Goal: Task Accomplishment & Management: Complete application form

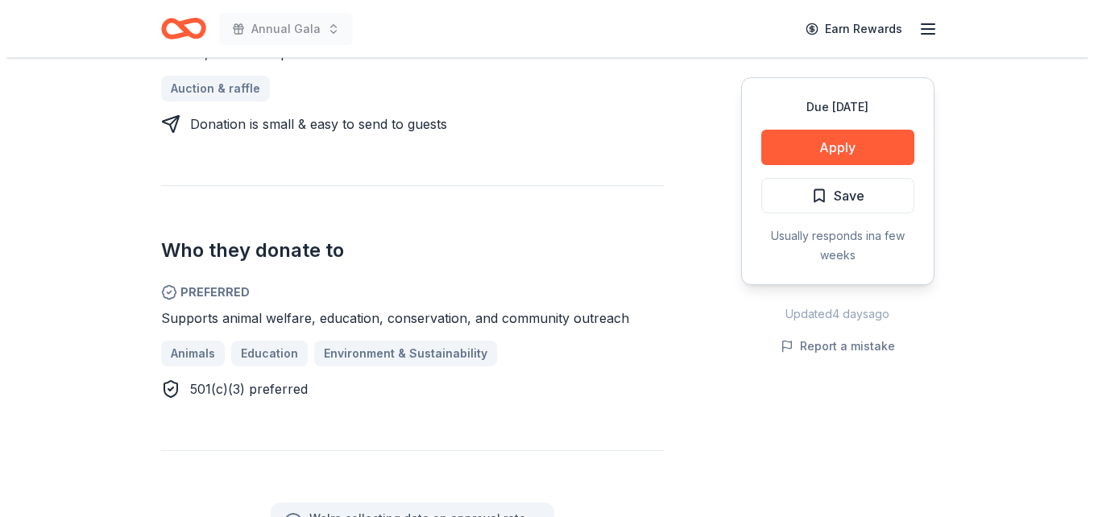
scroll to position [725, 0]
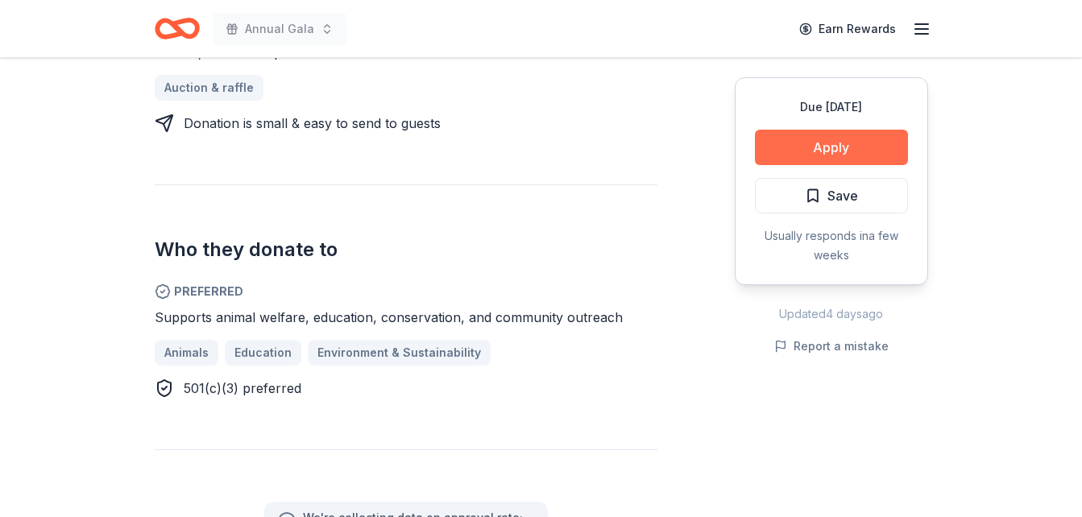
click at [827, 147] on button "Apply" at bounding box center [831, 147] width 153 height 35
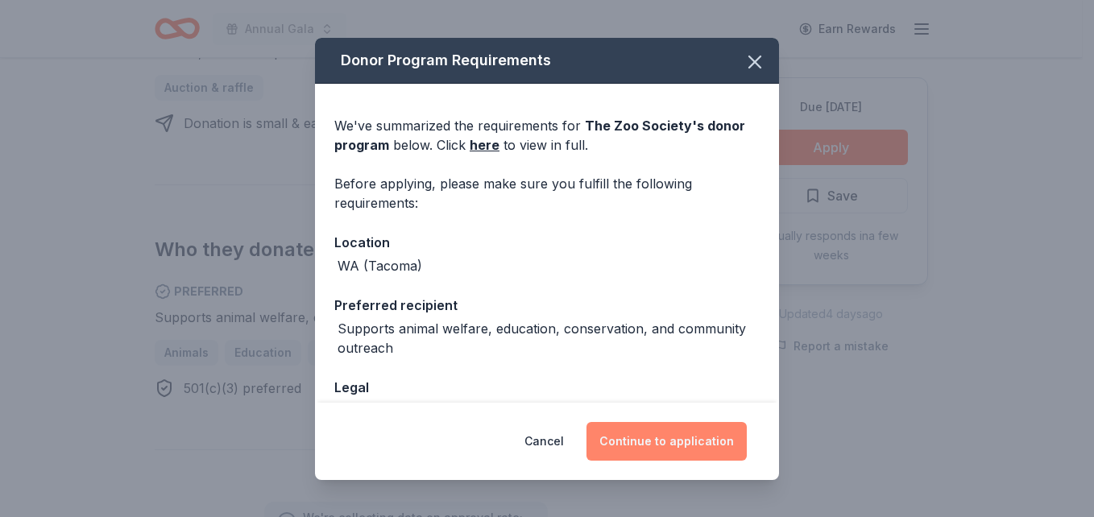
click at [658, 441] on button "Continue to application" at bounding box center [666, 441] width 160 height 39
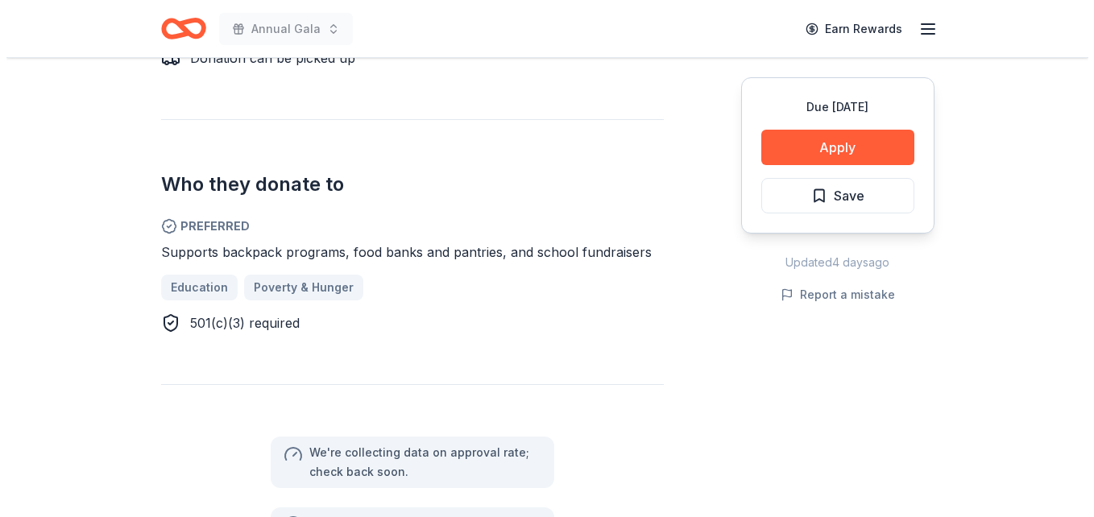
scroll to position [806, 0]
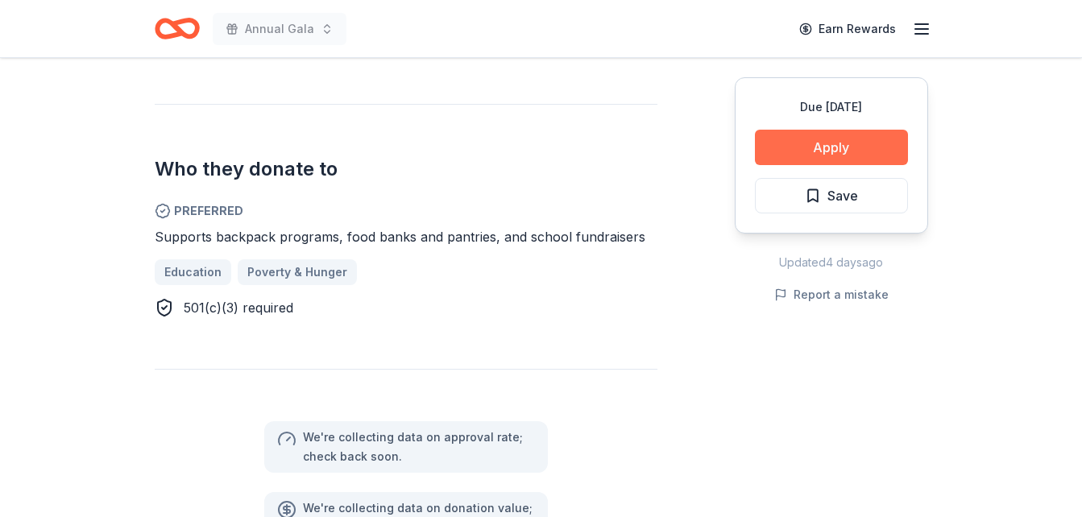
click at [863, 150] on button "Apply" at bounding box center [831, 147] width 153 height 35
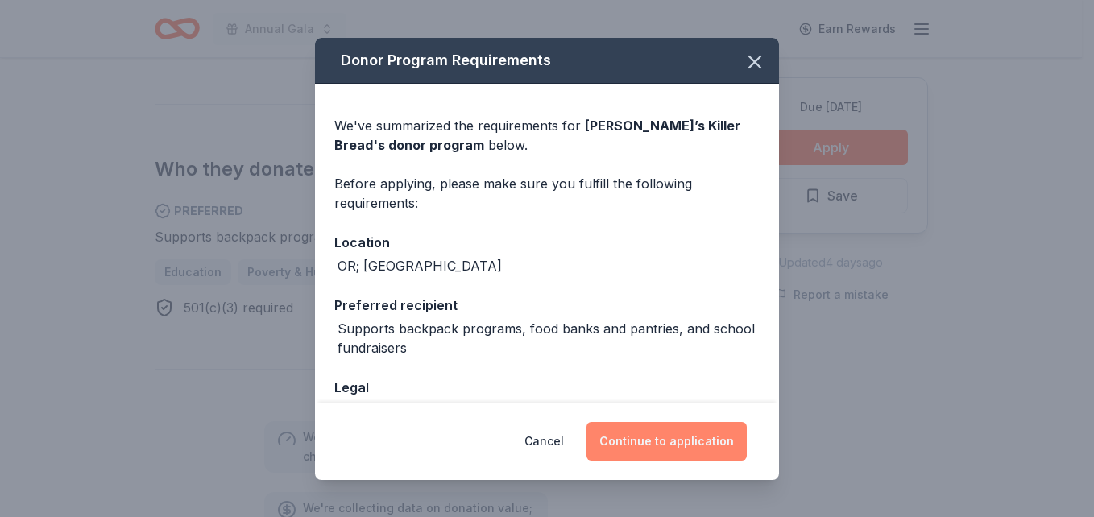
click at [648, 443] on button "Continue to application" at bounding box center [666, 441] width 160 height 39
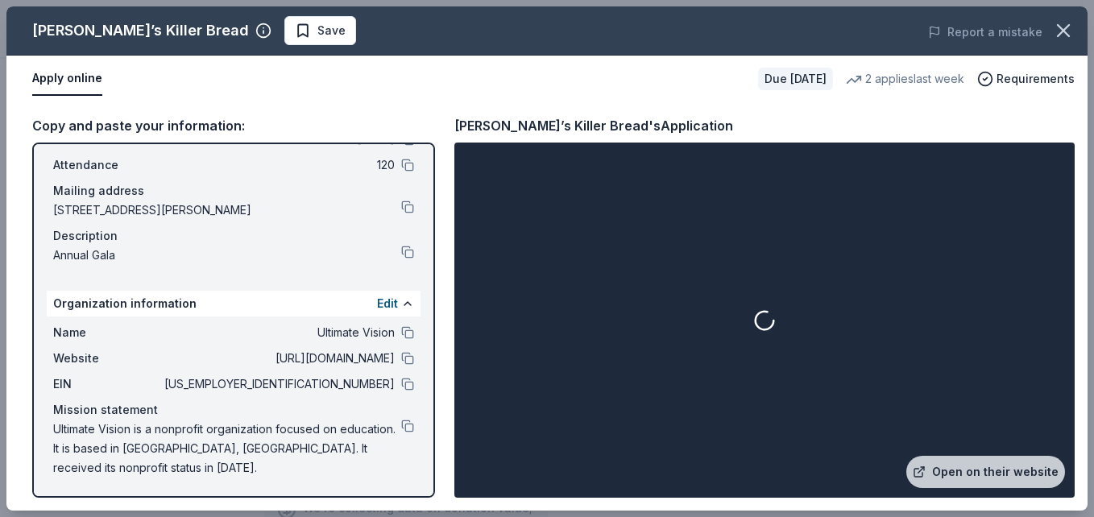
scroll to position [86, 0]
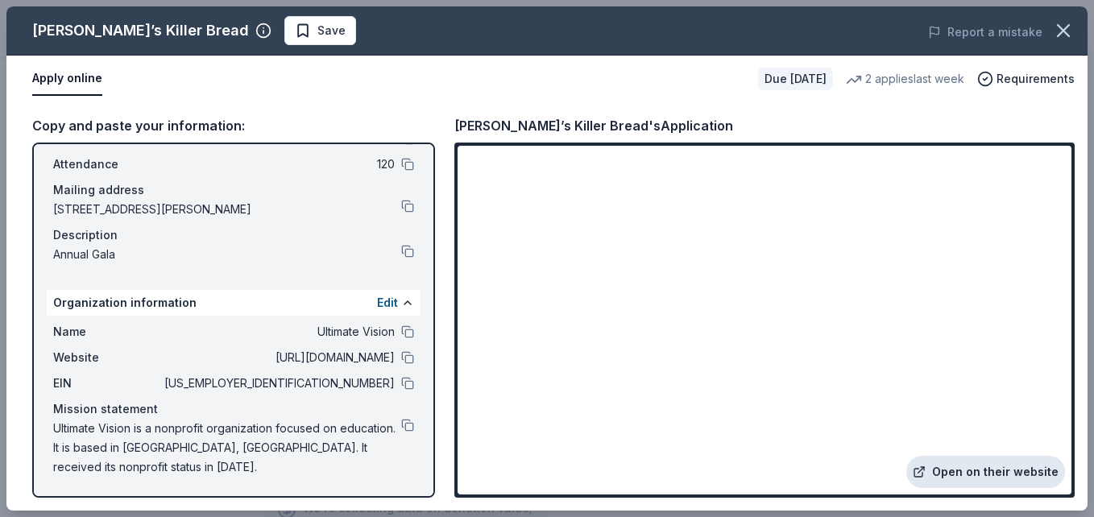
click at [971, 475] on link "Open on their website" at bounding box center [985, 472] width 159 height 32
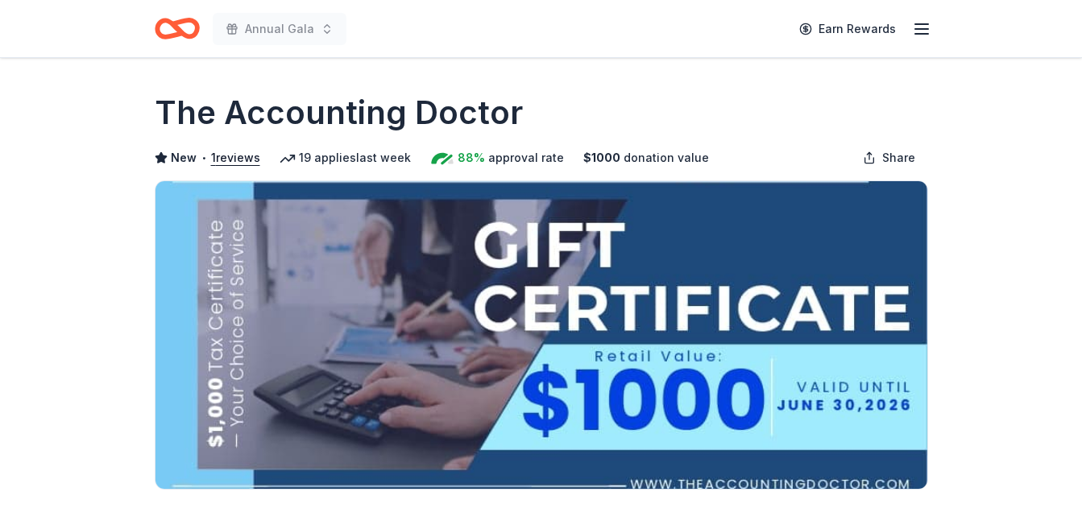
click at [924, 31] on icon "button" at bounding box center [921, 28] width 19 height 19
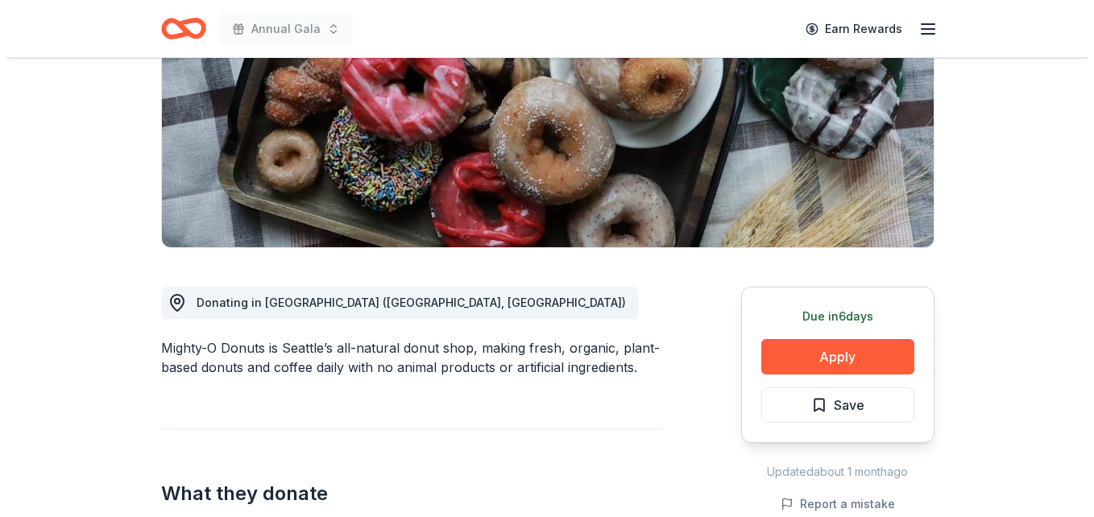
scroll to position [322, 0]
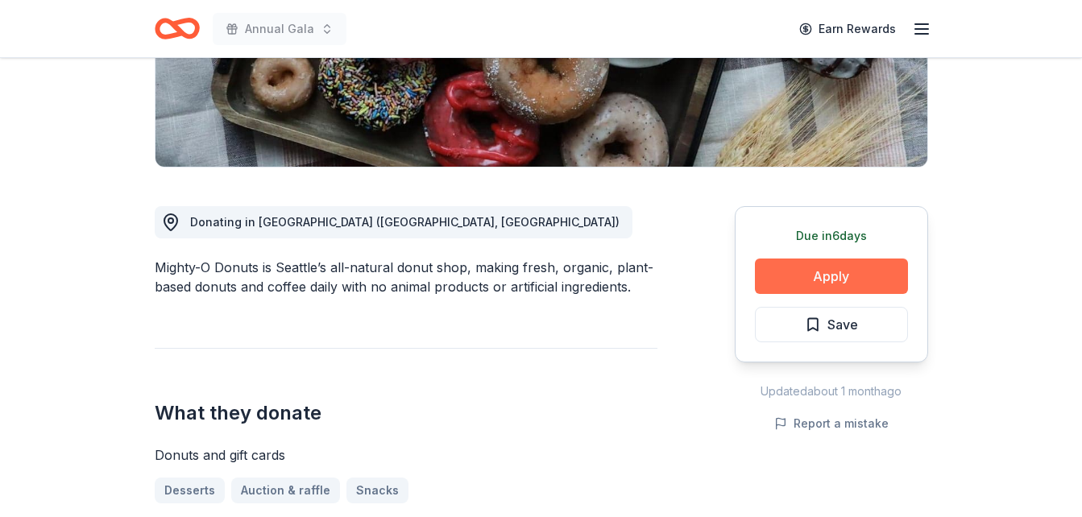
click at [822, 266] on button "Apply" at bounding box center [831, 276] width 153 height 35
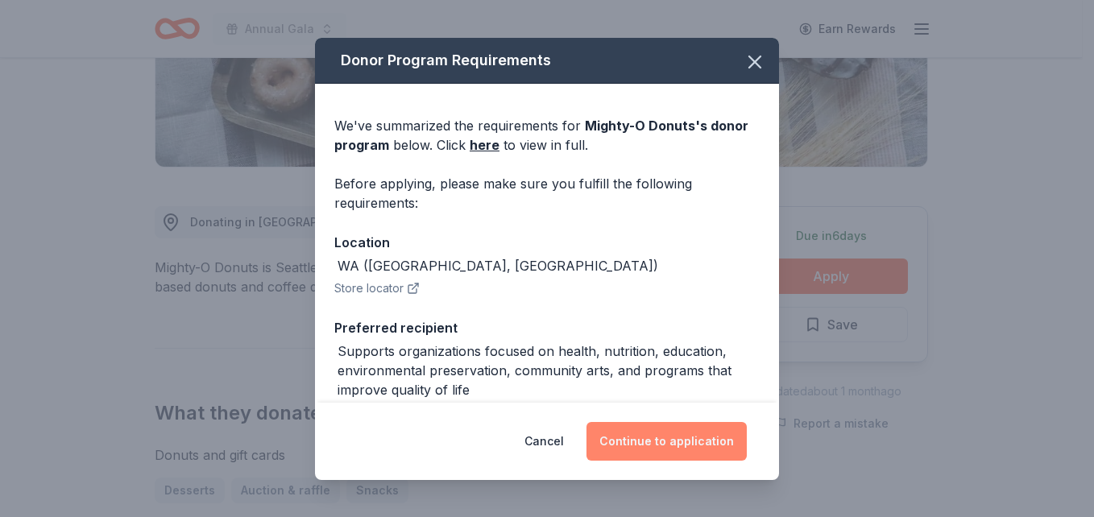
click at [668, 440] on button "Continue to application" at bounding box center [666, 441] width 160 height 39
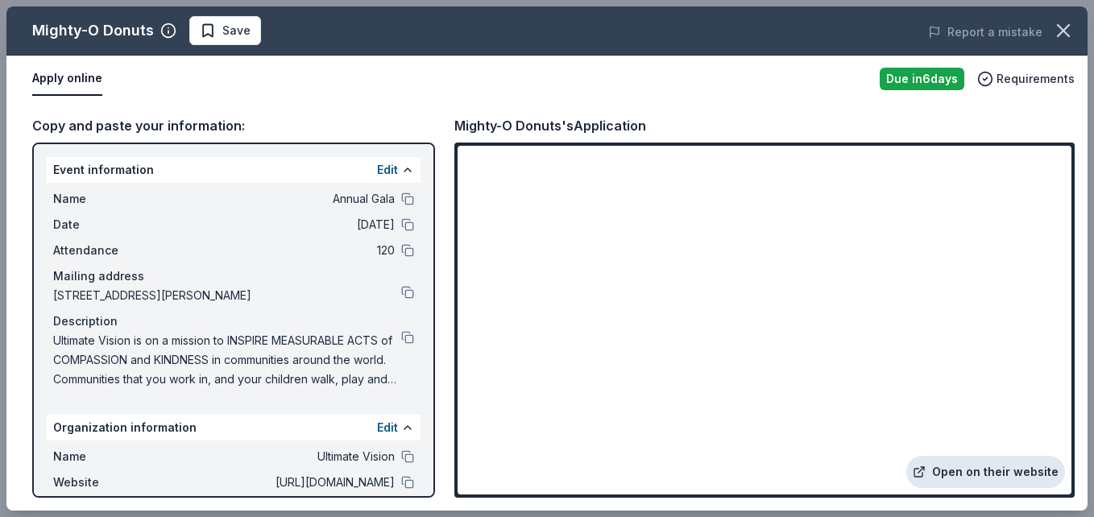
click at [969, 470] on link "Open on their website" at bounding box center [985, 472] width 159 height 32
